Goal: Ask a question

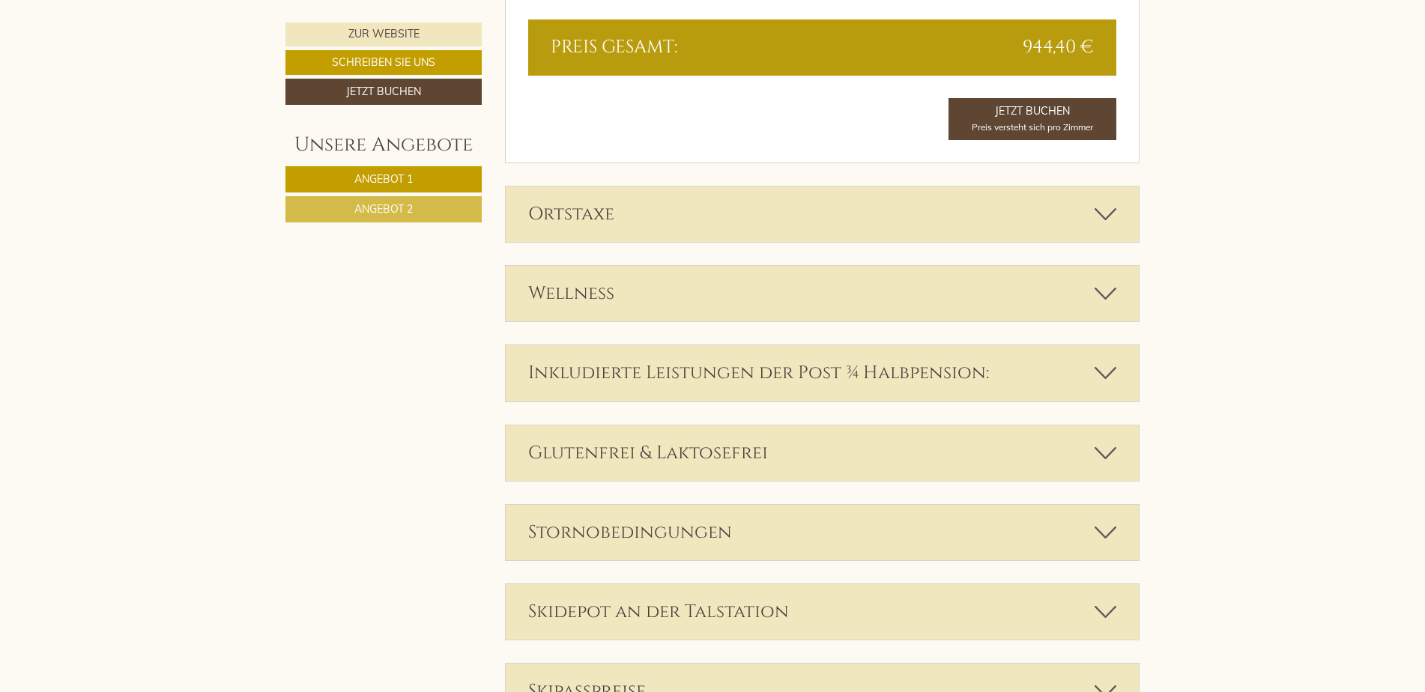
scroll to position [3072, 0]
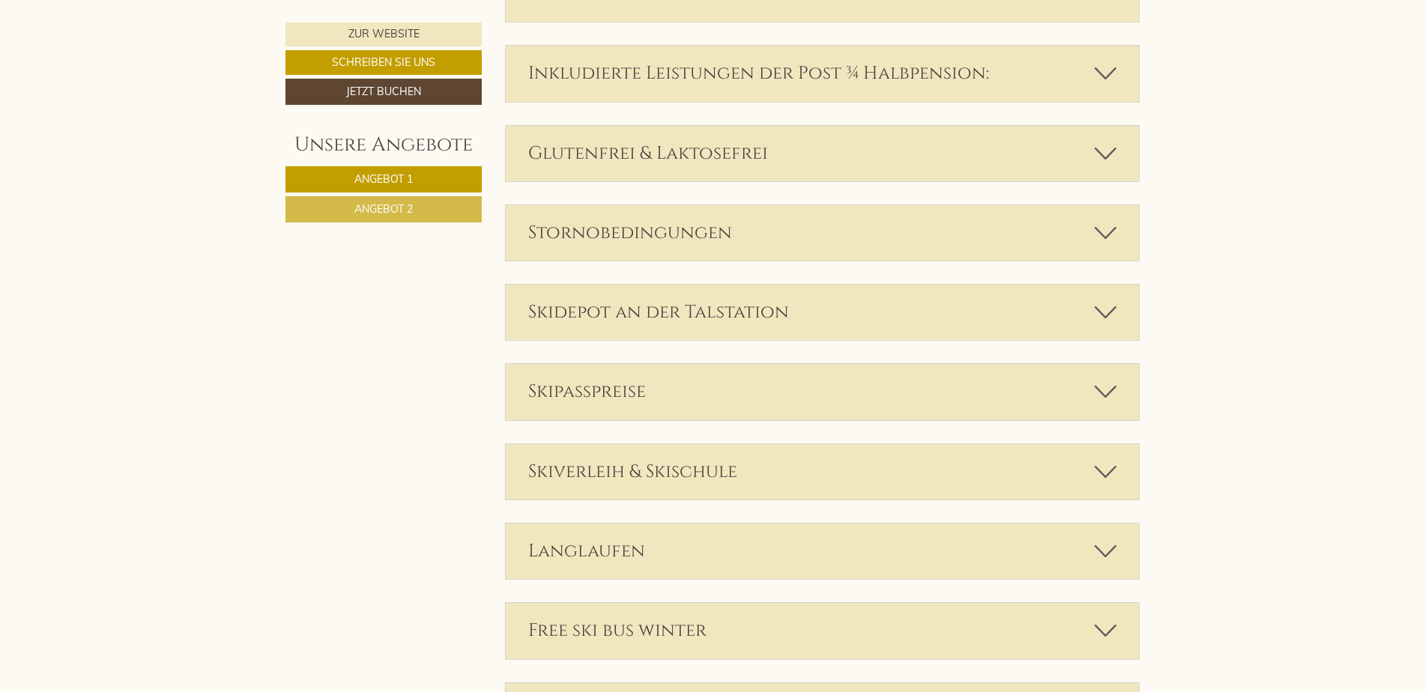
click at [1102, 220] on icon at bounding box center [1106, 232] width 22 height 25
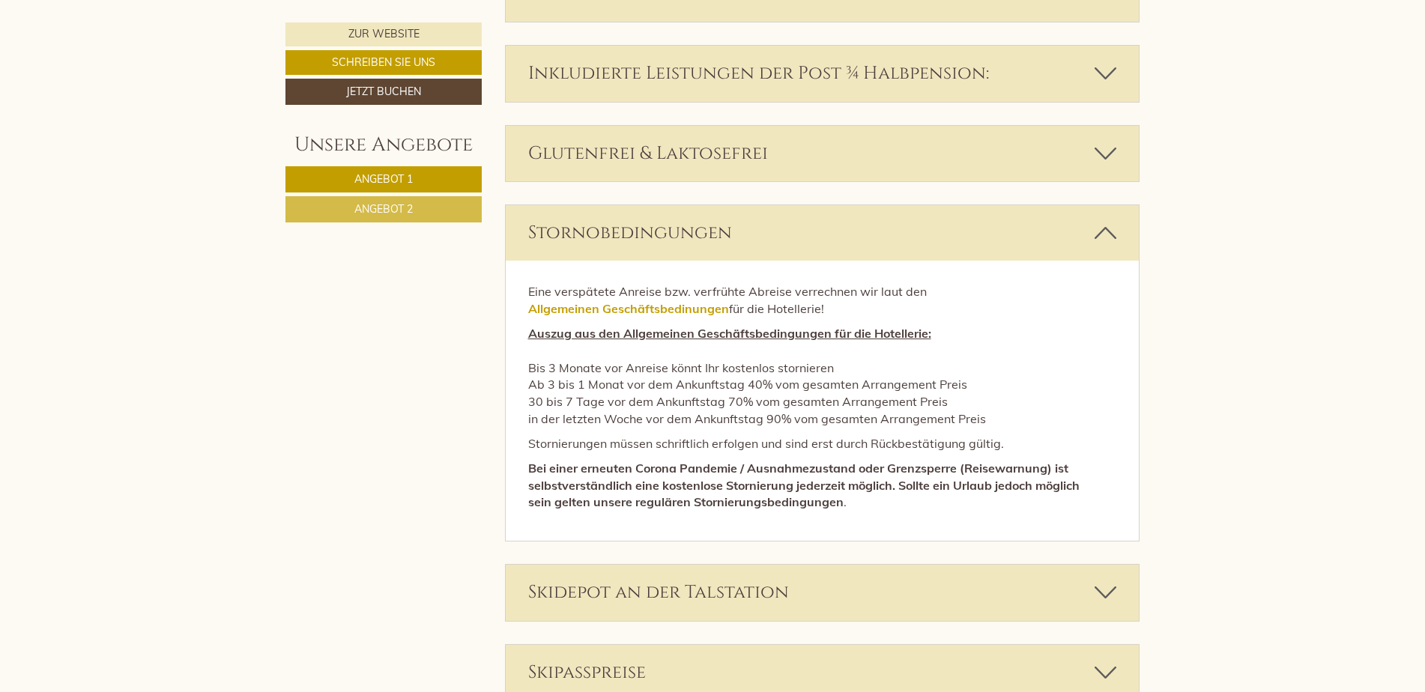
click at [1107, 220] on icon at bounding box center [1106, 232] width 22 height 25
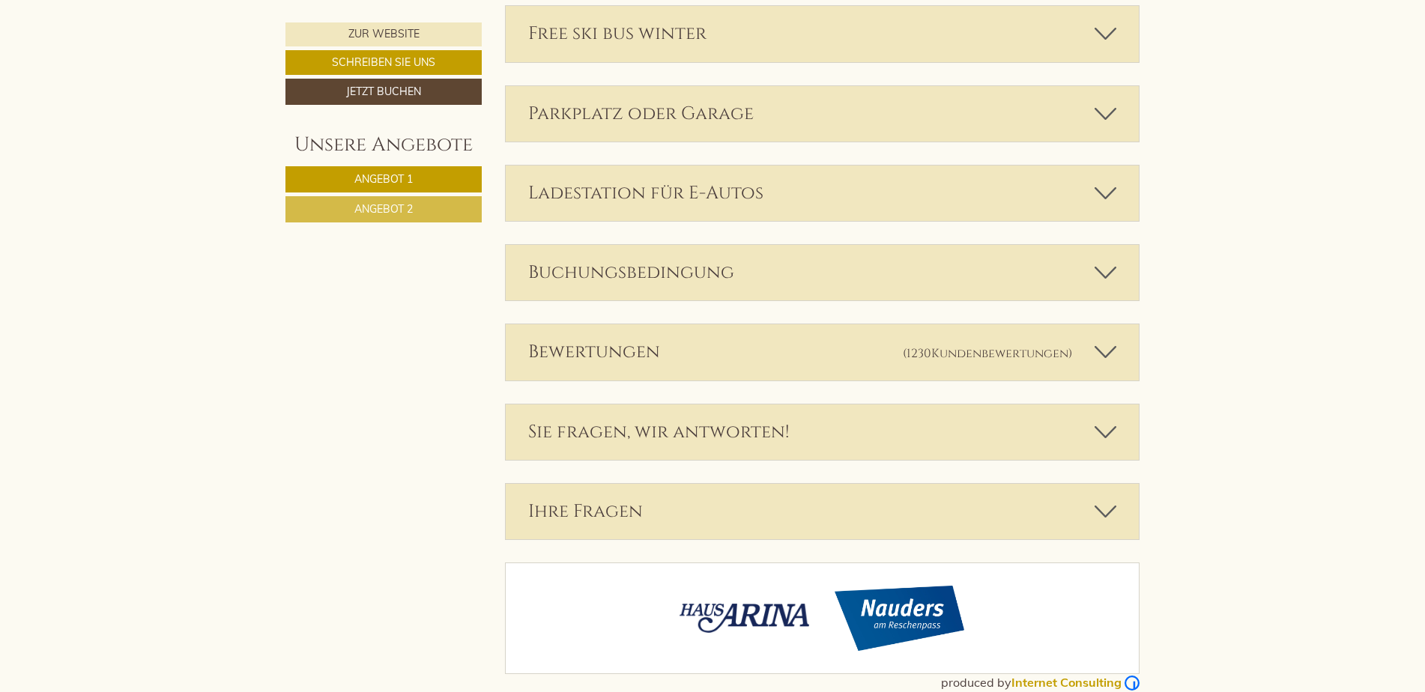
scroll to position [3672, 0]
click at [1112, 417] on icon at bounding box center [1106, 429] width 22 height 25
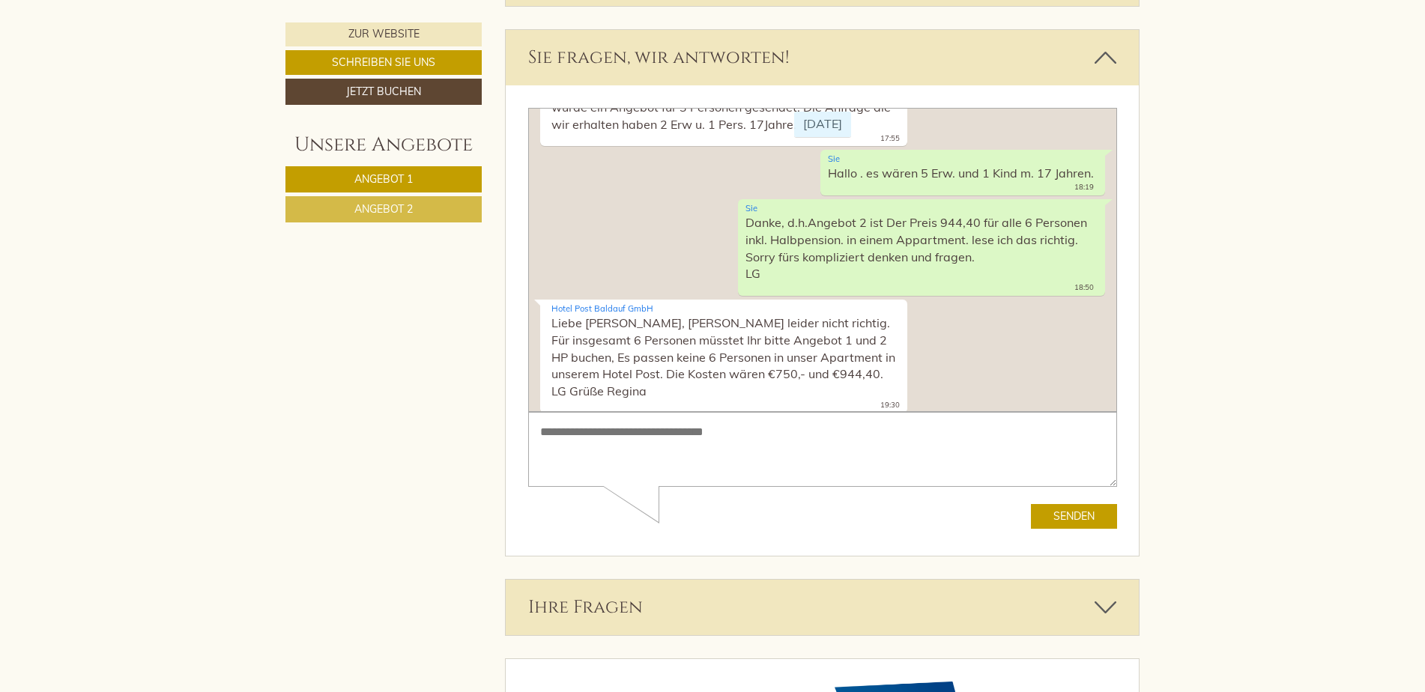
scroll to position [4046, 0]
click at [619, 434] on textarea at bounding box center [822, 447] width 589 height 76
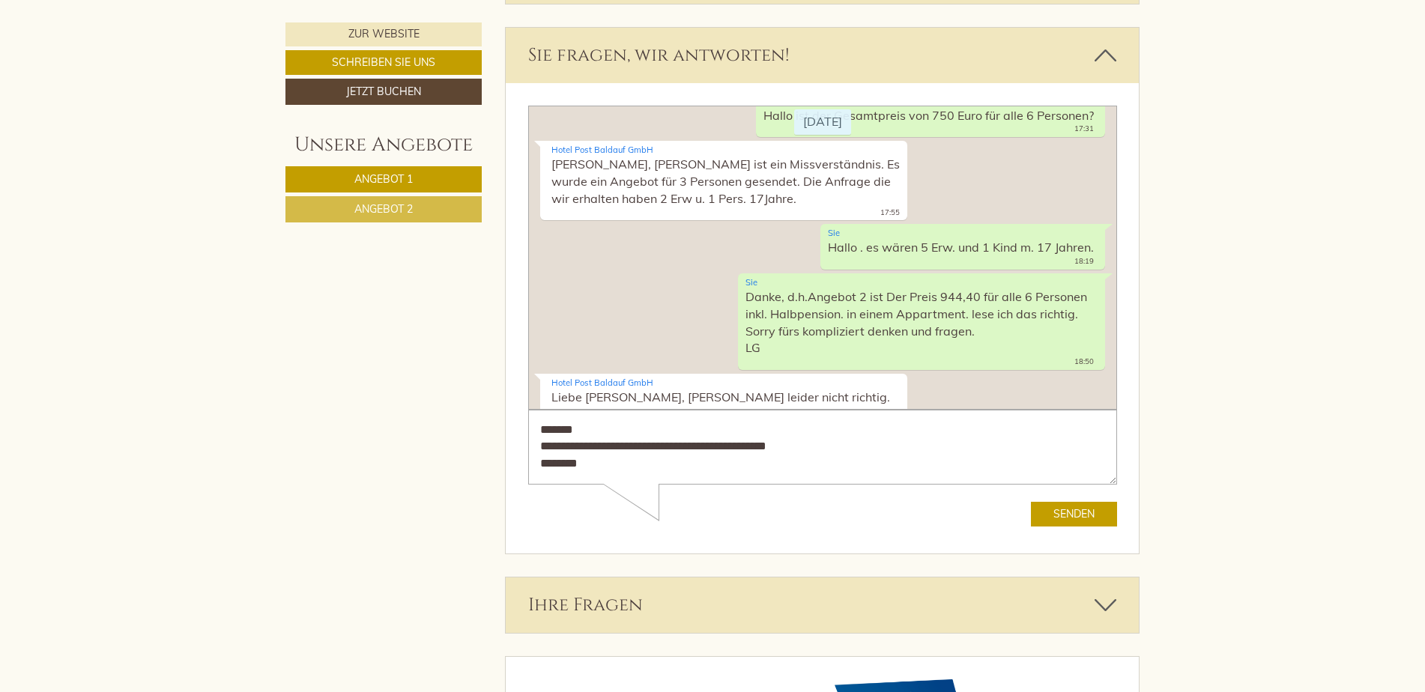
scroll to position [0, 0]
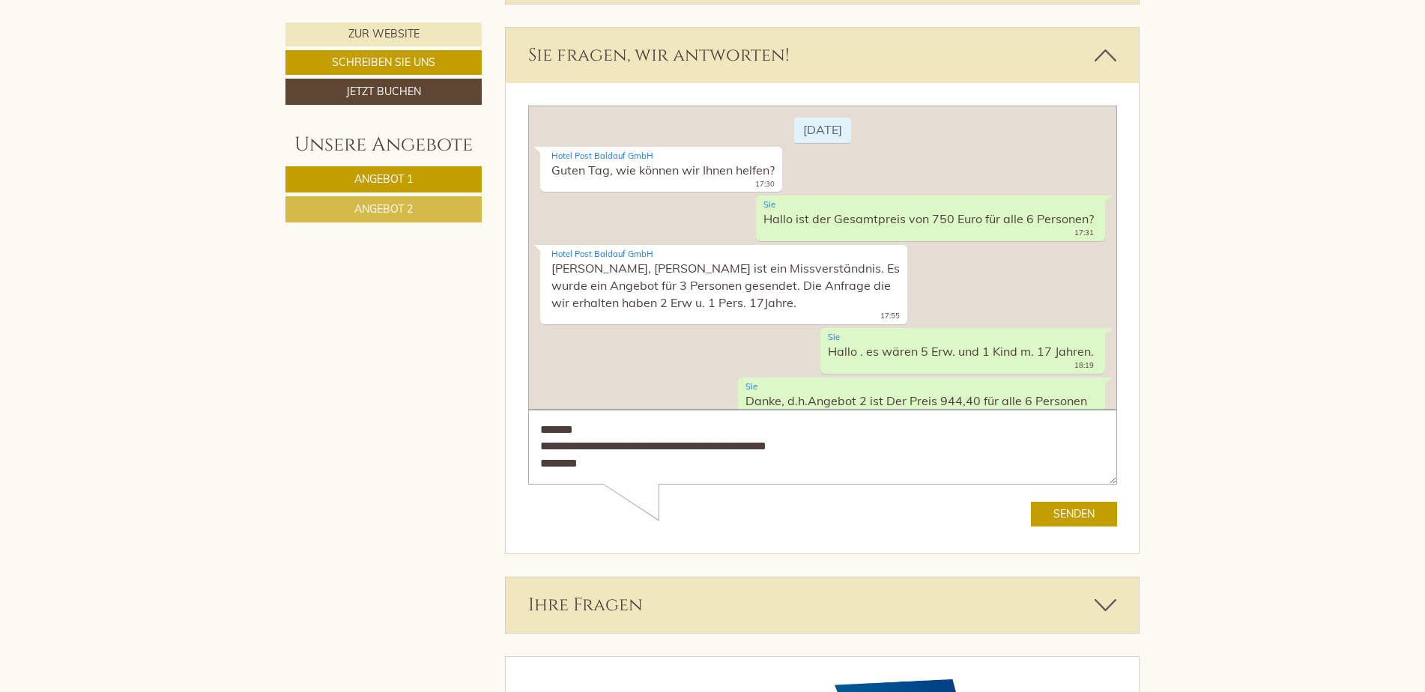
type textarea "**********"
click at [332, 172] on link "Angebot 1" at bounding box center [383, 179] width 196 height 26
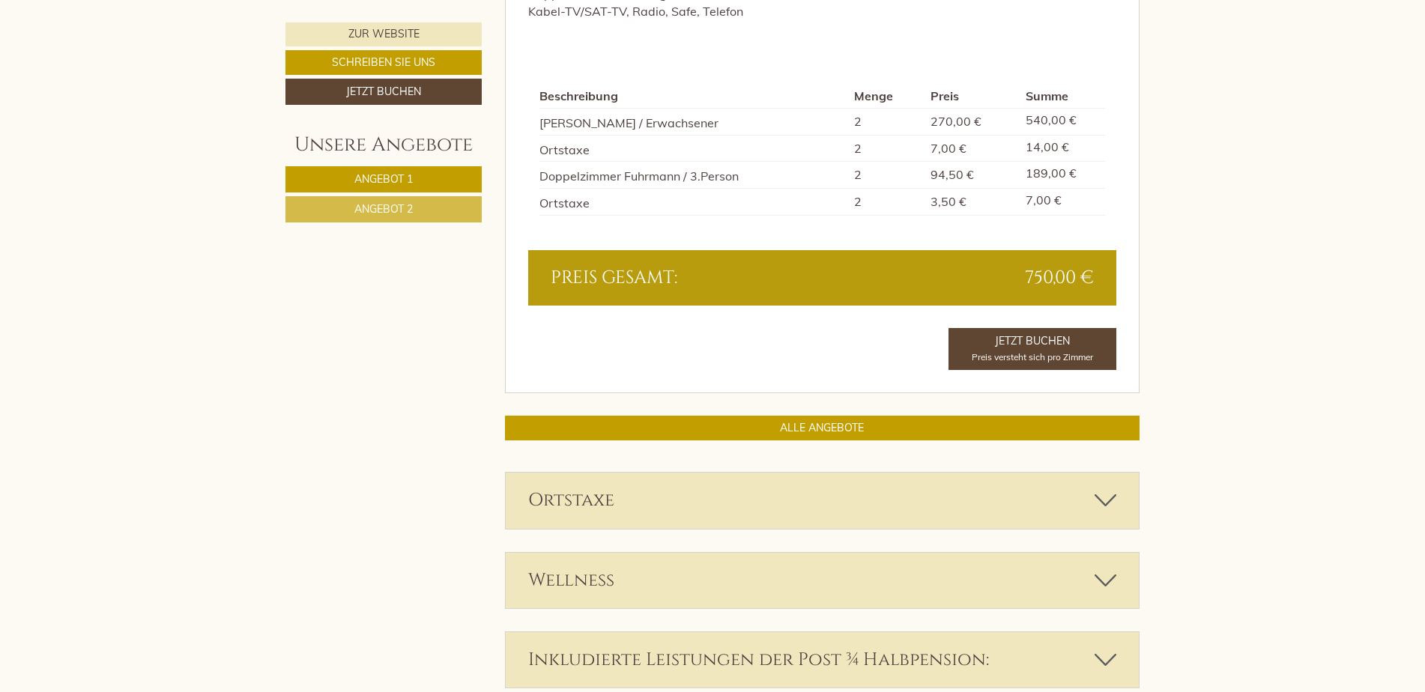
scroll to position [1493, 0]
click at [402, 210] on span "Angebot 2" at bounding box center [383, 208] width 58 height 13
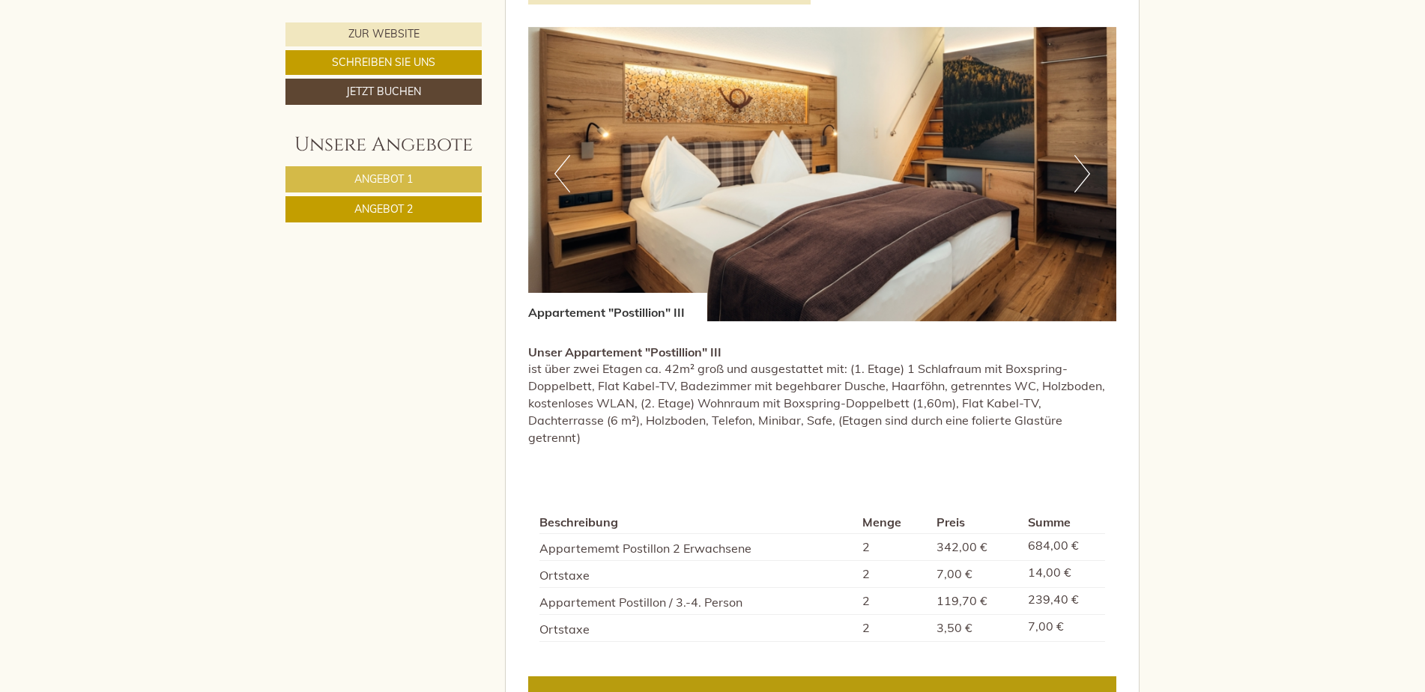
scroll to position [894, 0]
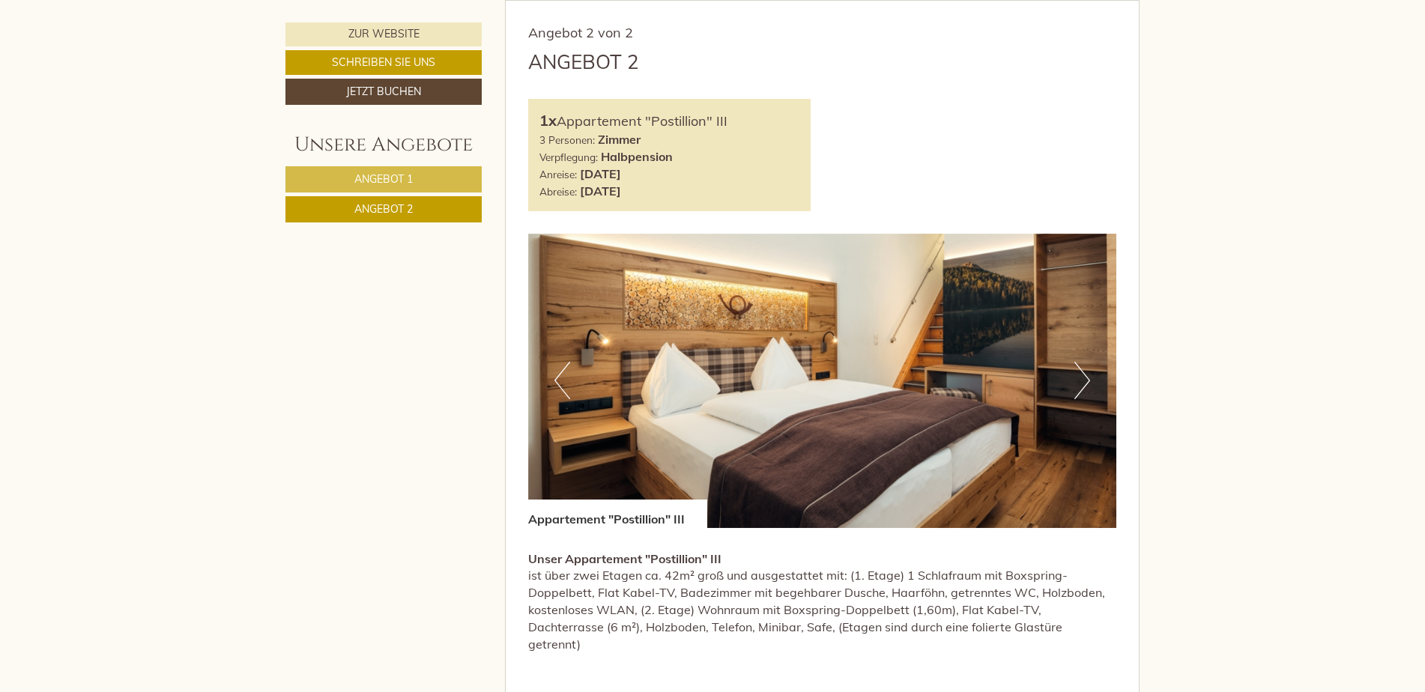
click at [357, 178] on span "Angebot 1" at bounding box center [383, 178] width 58 height 13
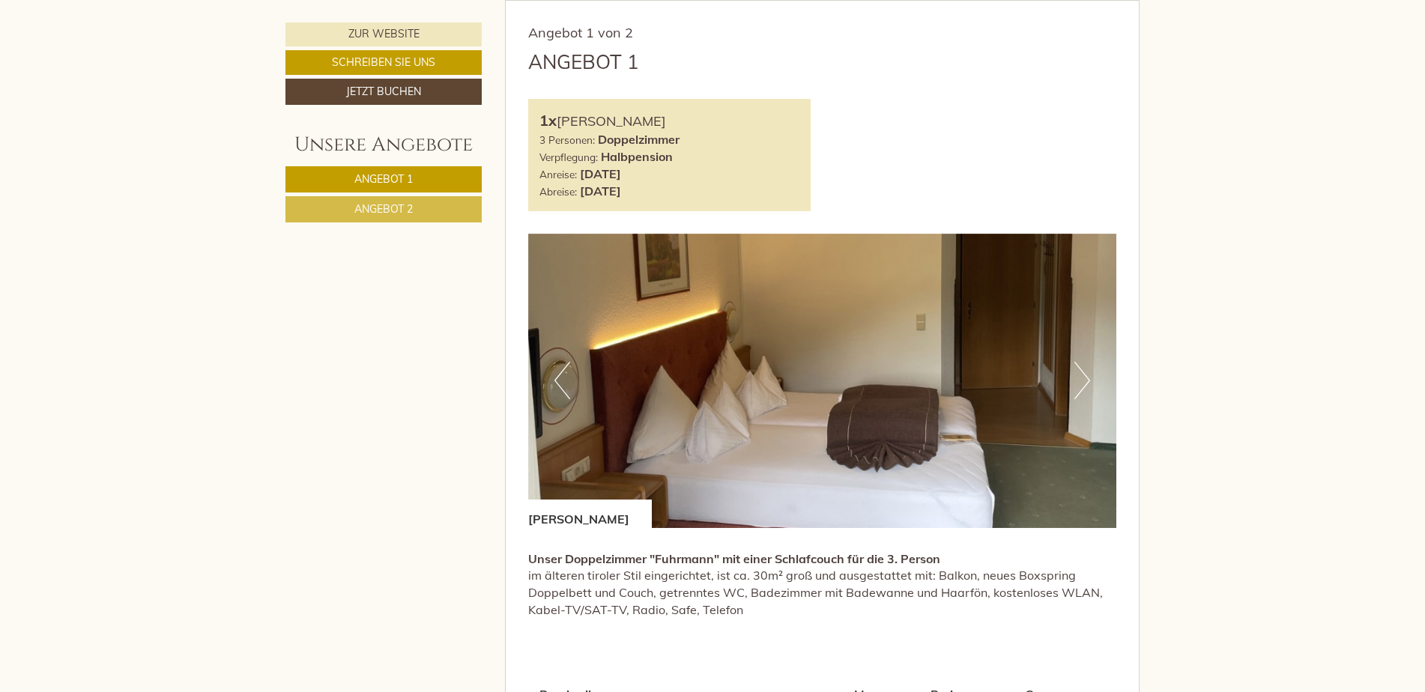
click at [417, 213] on link "Angebot 2" at bounding box center [383, 209] width 196 height 26
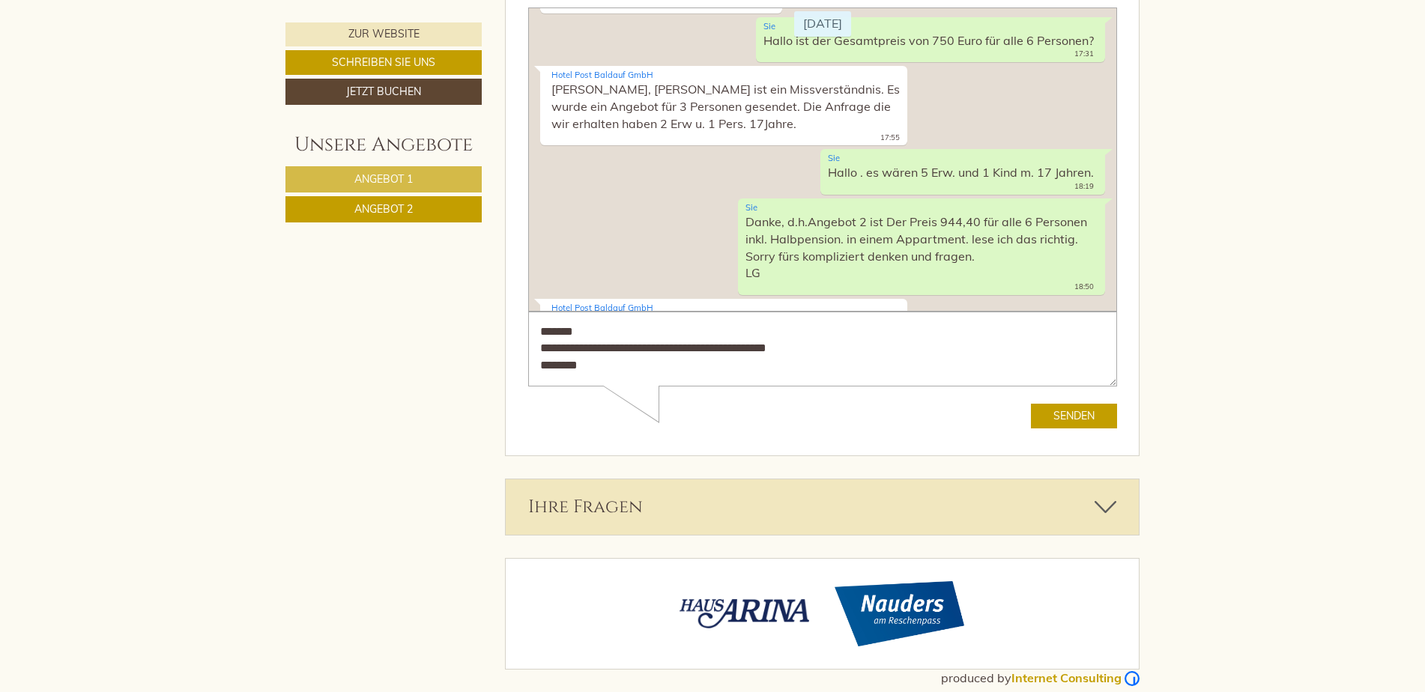
scroll to position [180, 0]
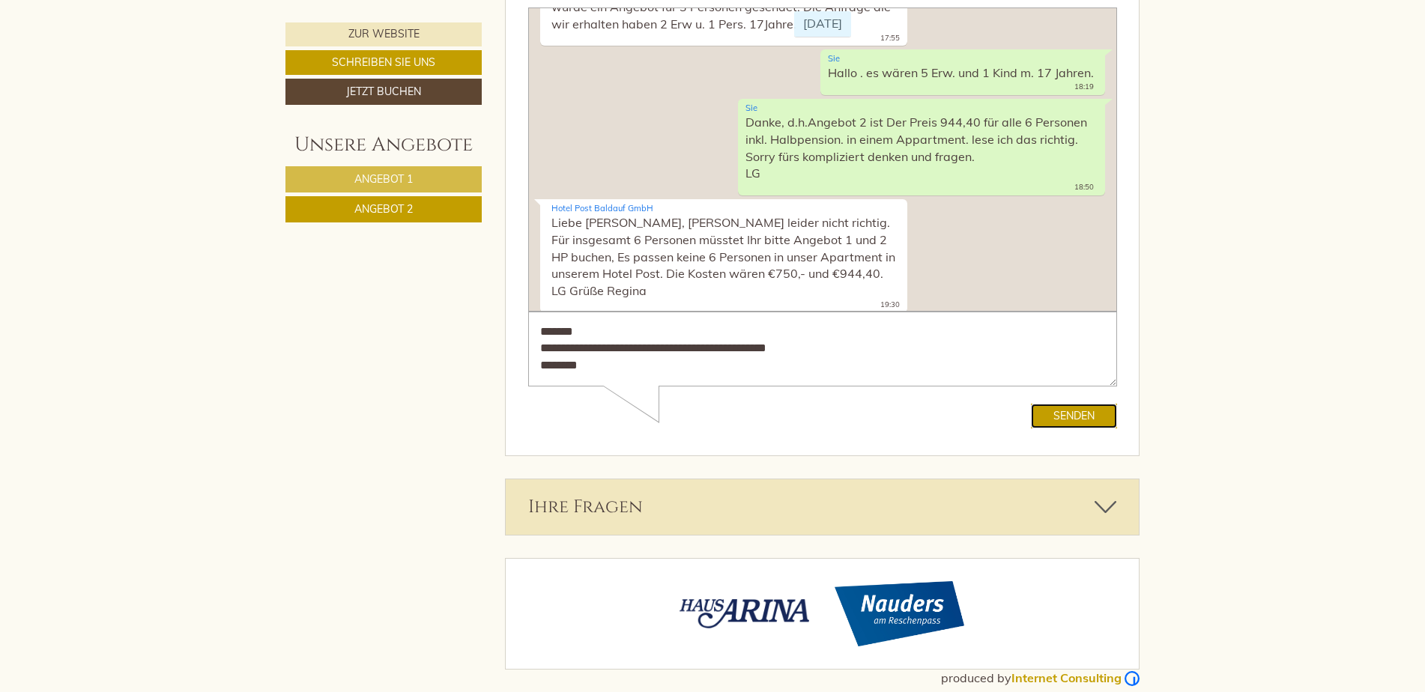
click at [1074, 411] on button "Senden" at bounding box center [1073, 416] width 86 height 25
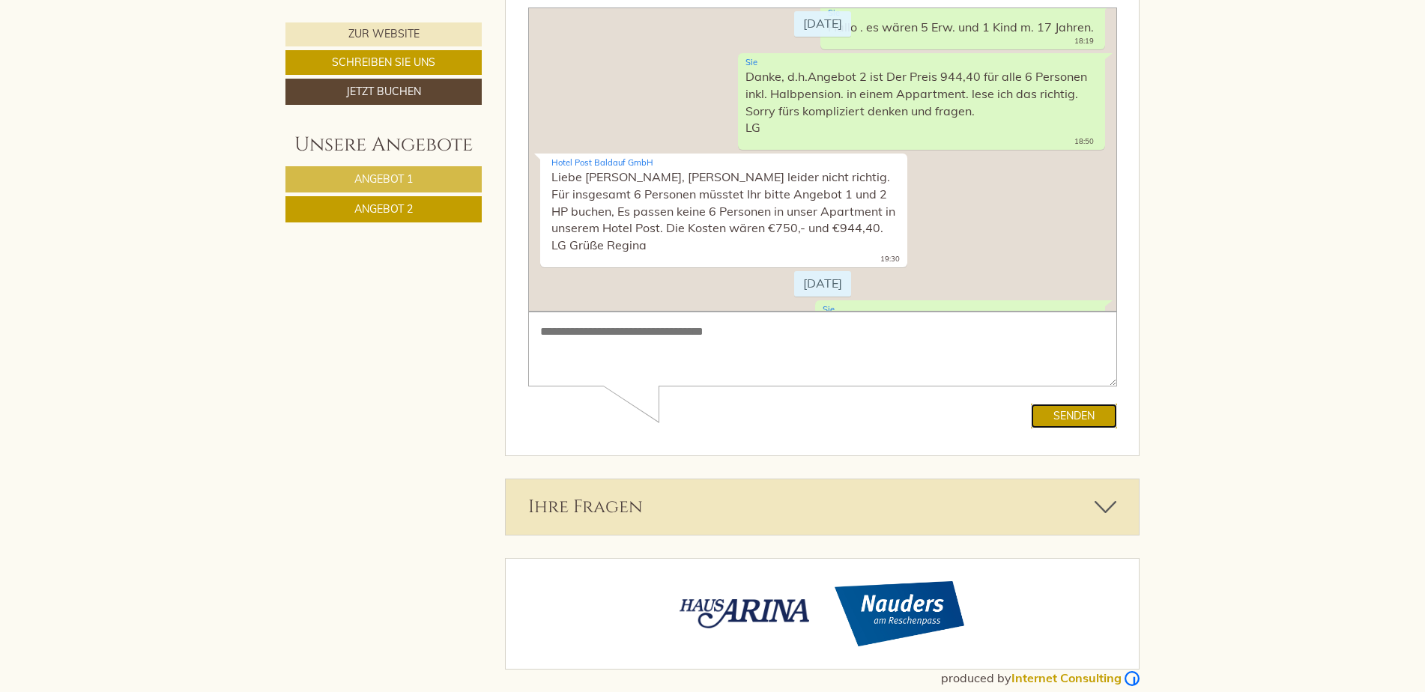
scroll to position [292, 0]
